Goal: Navigation & Orientation: Find specific page/section

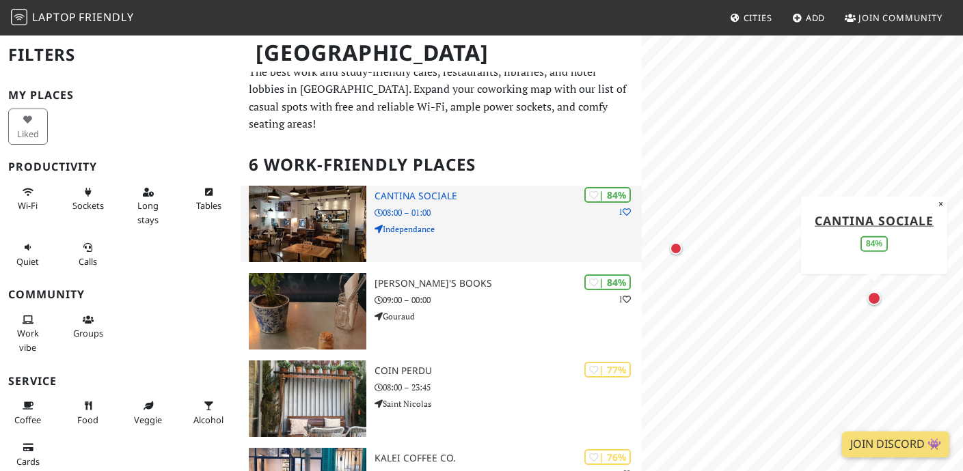
scroll to position [12, 0]
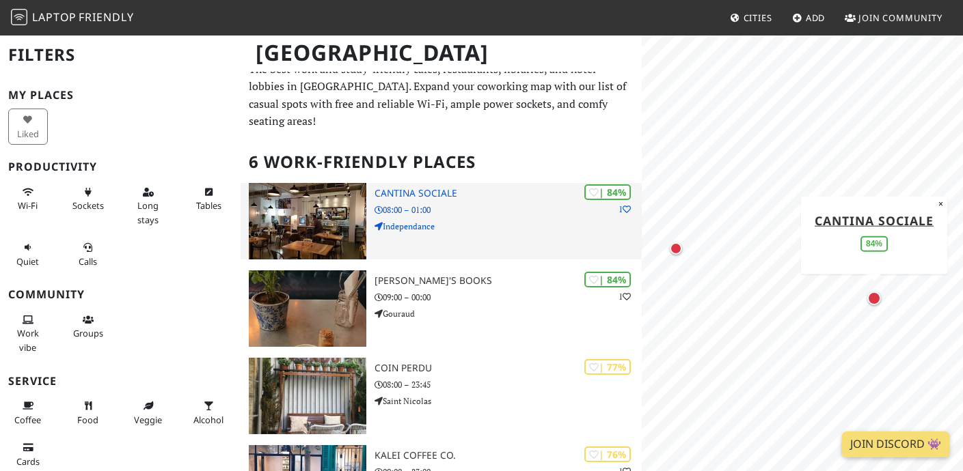
type textarea "| 84%1 AALIYA'S BOOKS 09:00 – 00:00 Gouraud"
click at [445, 188] on h3 "Cantina Sociale" at bounding box center [507, 194] width 267 height 12
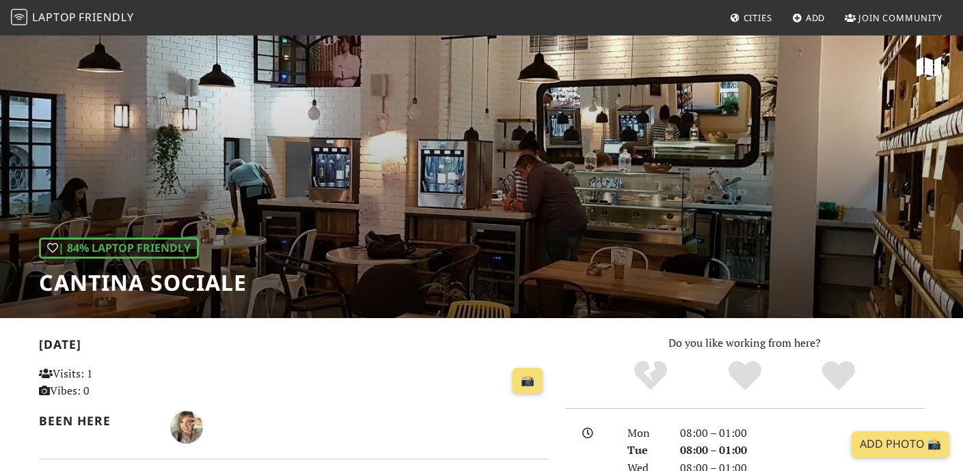
click at [77, 14] on span "Laptop Friendly" at bounding box center [72, 17] width 123 height 15
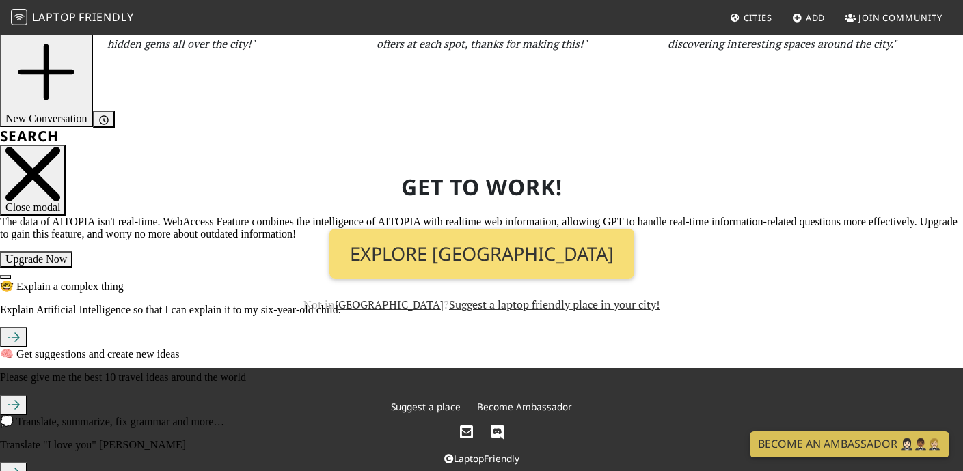
scroll to position [1487, 0]
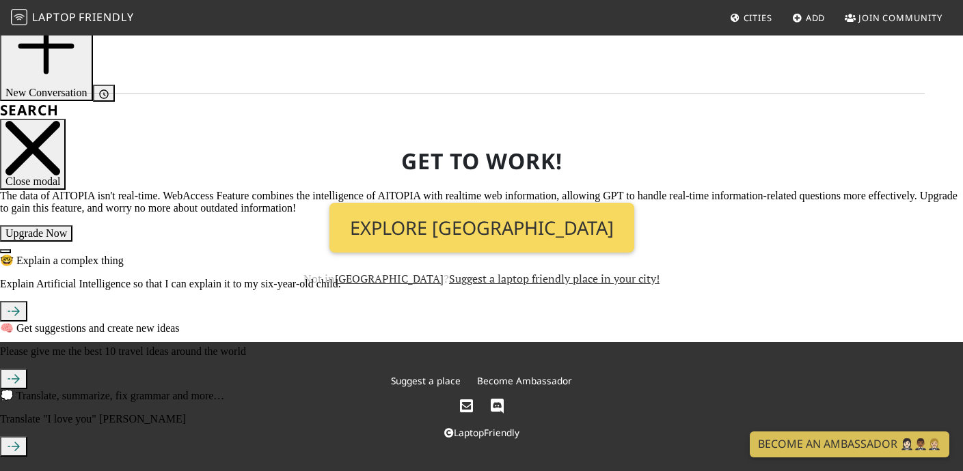
click at [500, 230] on link "Explore [GEOGRAPHIC_DATA]" at bounding box center [481, 228] width 305 height 51
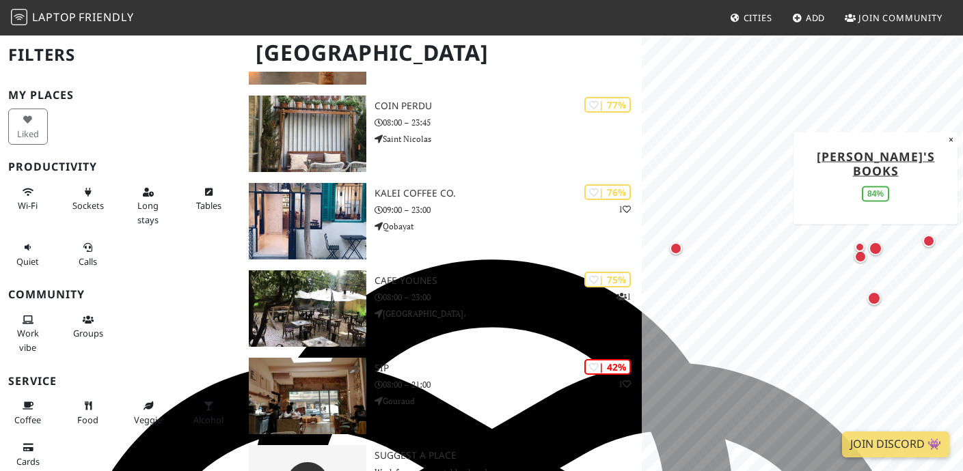
scroll to position [318, 0]
